Goal: Task Accomplishment & Management: Manage account settings

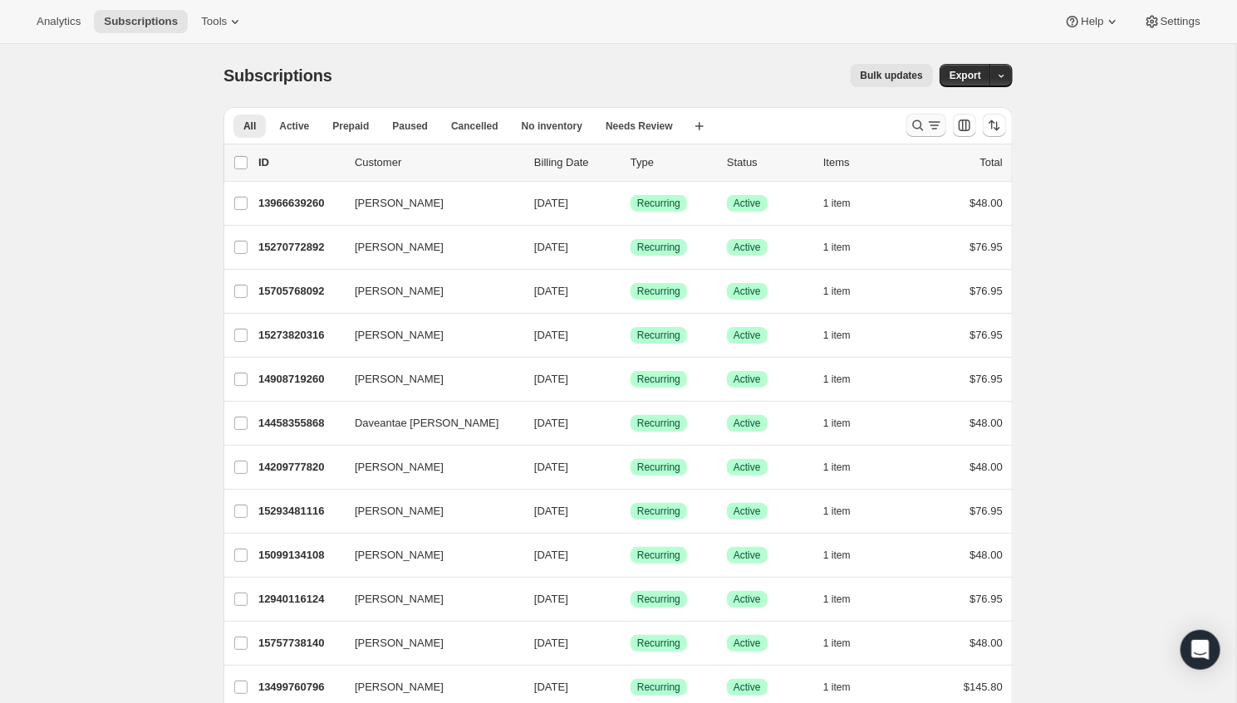
click at [916, 132] on icon "Search and filter results" at bounding box center [917, 125] width 17 height 17
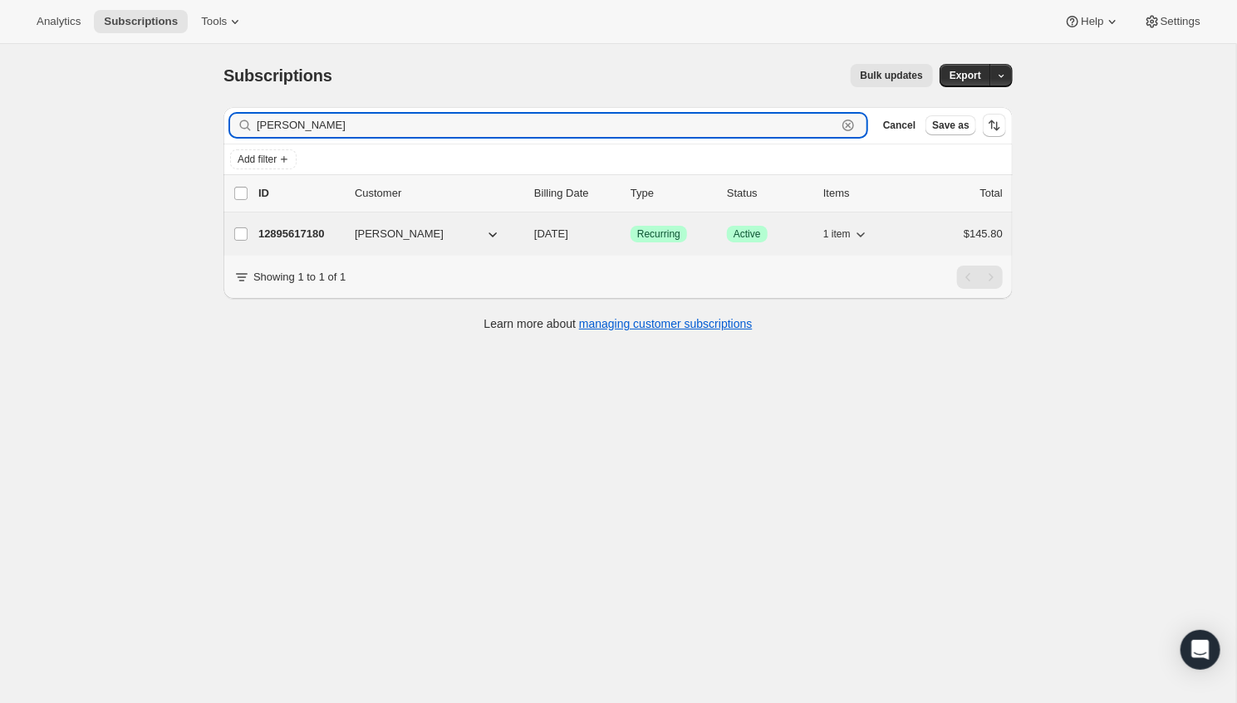
type input "[PERSON_NAME]"
click at [307, 234] on p "12895617180" at bounding box center [299, 234] width 83 height 17
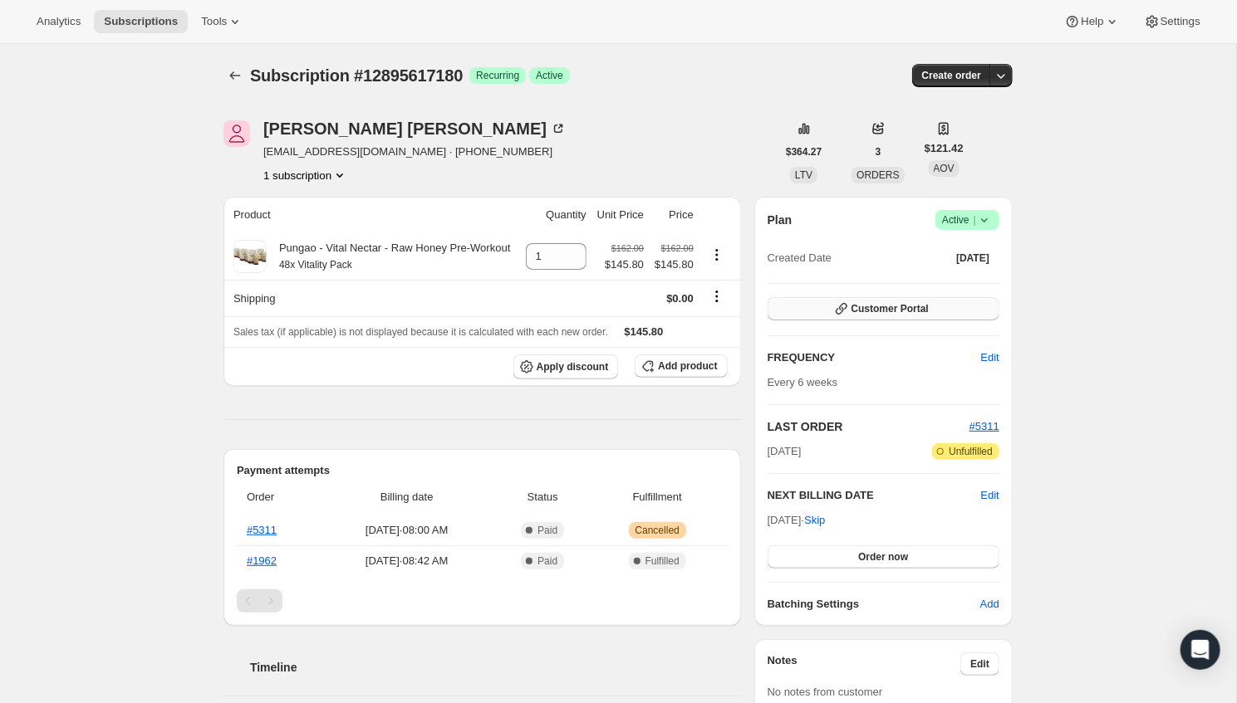
click at [917, 309] on span "Customer Portal" at bounding box center [889, 308] width 77 height 13
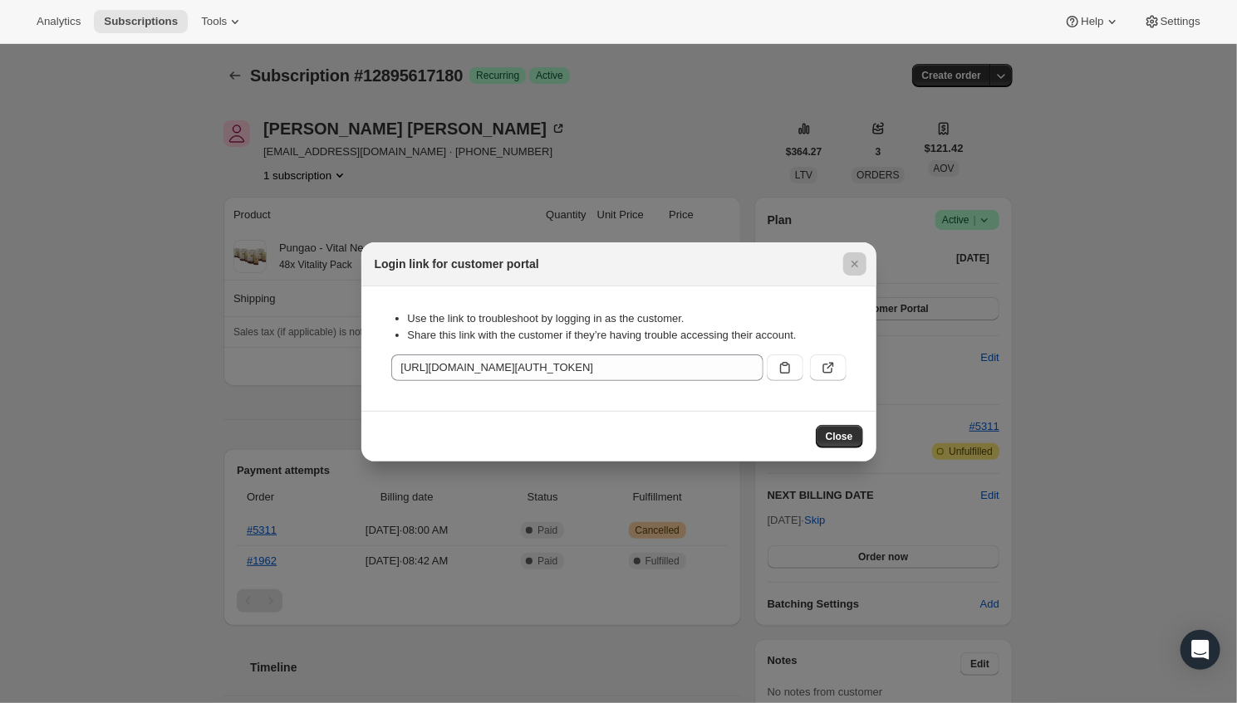
click at [1072, 269] on div at bounding box center [618, 351] width 1237 height 703
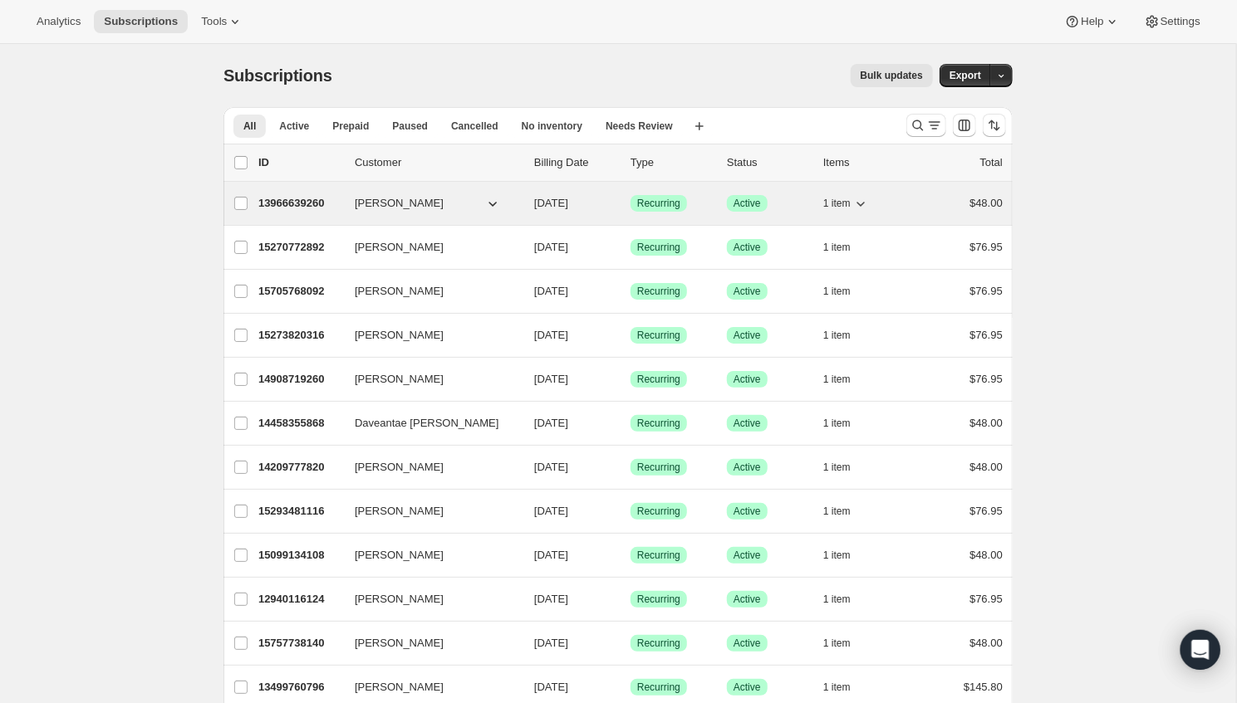
click at [289, 198] on p "13966639260" at bounding box center [299, 203] width 83 height 17
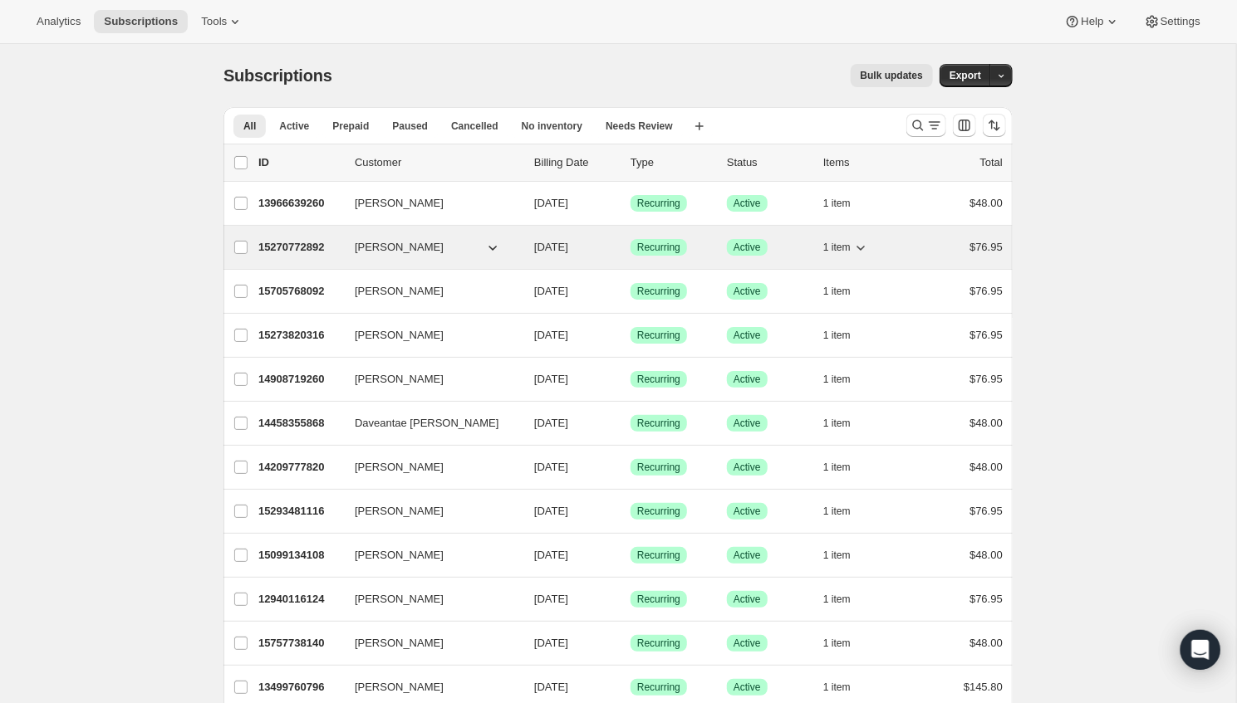
click at [290, 246] on p "15270772892" at bounding box center [299, 247] width 83 height 17
